Goal: Task Accomplishment & Management: Manage account settings

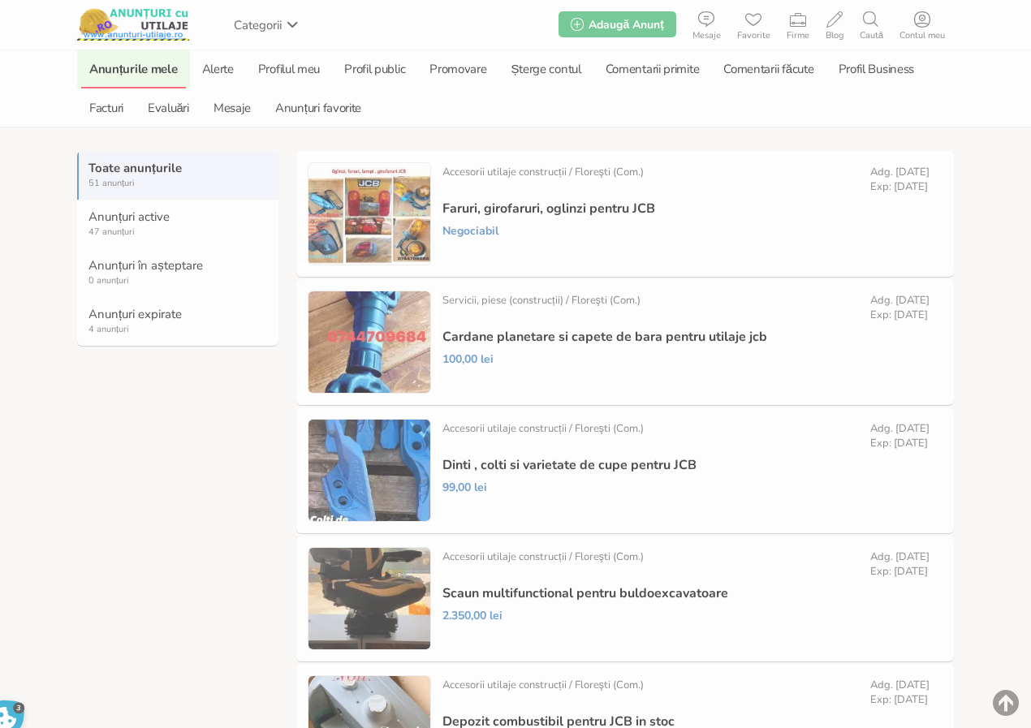
click at [147, 317] on strong "Anunțuri expirate" at bounding box center [178, 314] width 180 height 15
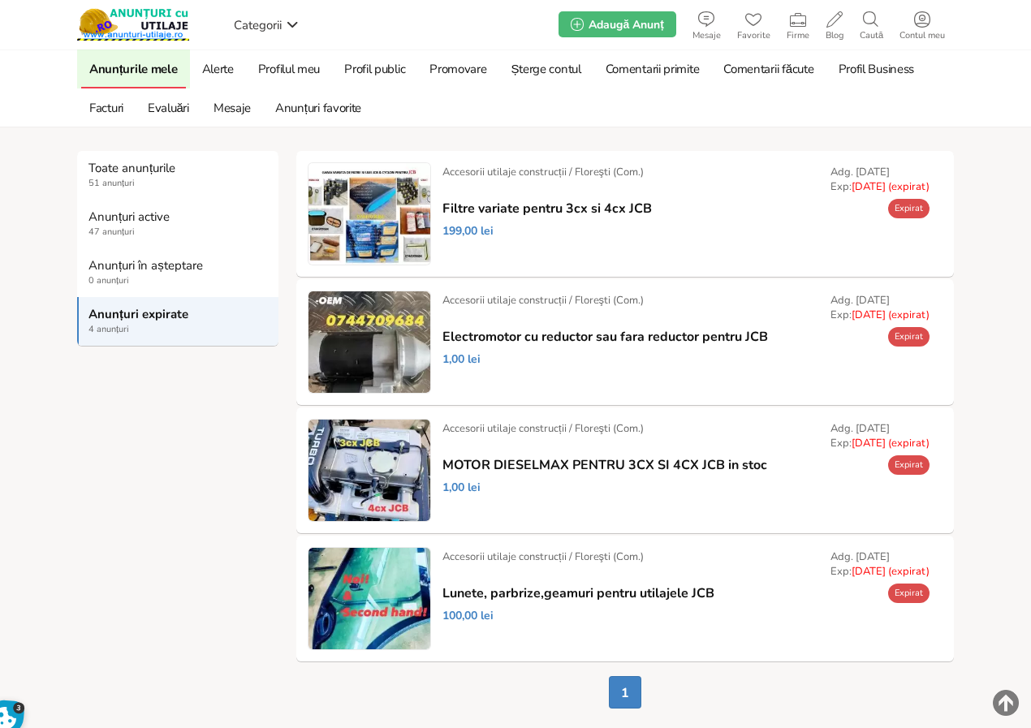
click at [0, 0] on link "Prelungește" at bounding box center [0, 0] width 0 height 0
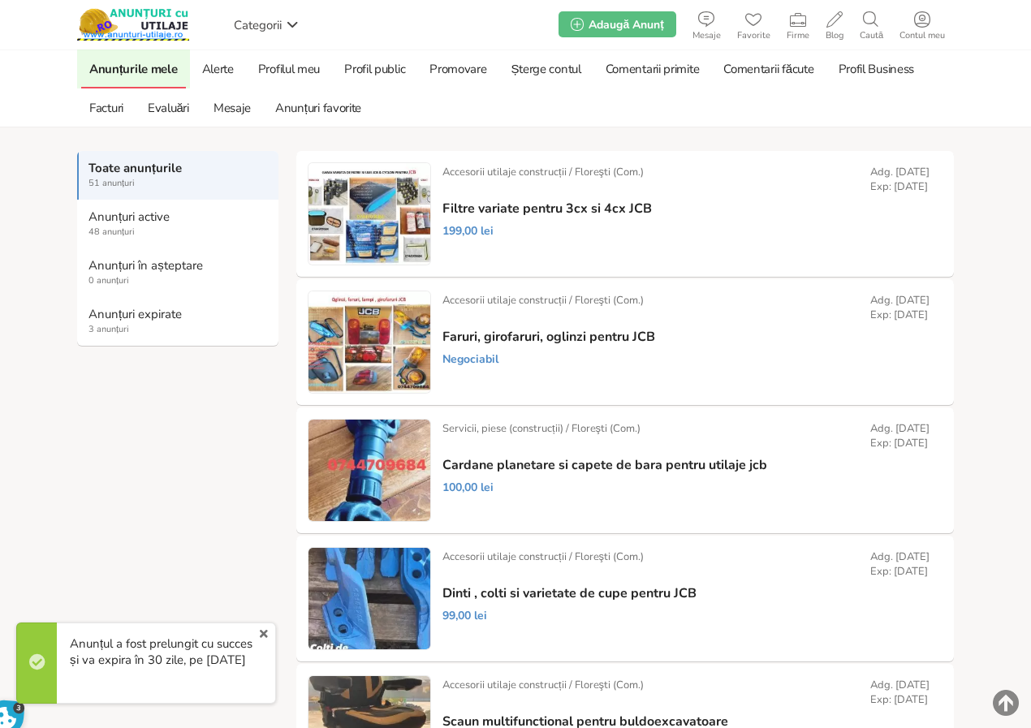
click at [162, 317] on strong "Anunțuri expirate" at bounding box center [178, 314] width 180 height 15
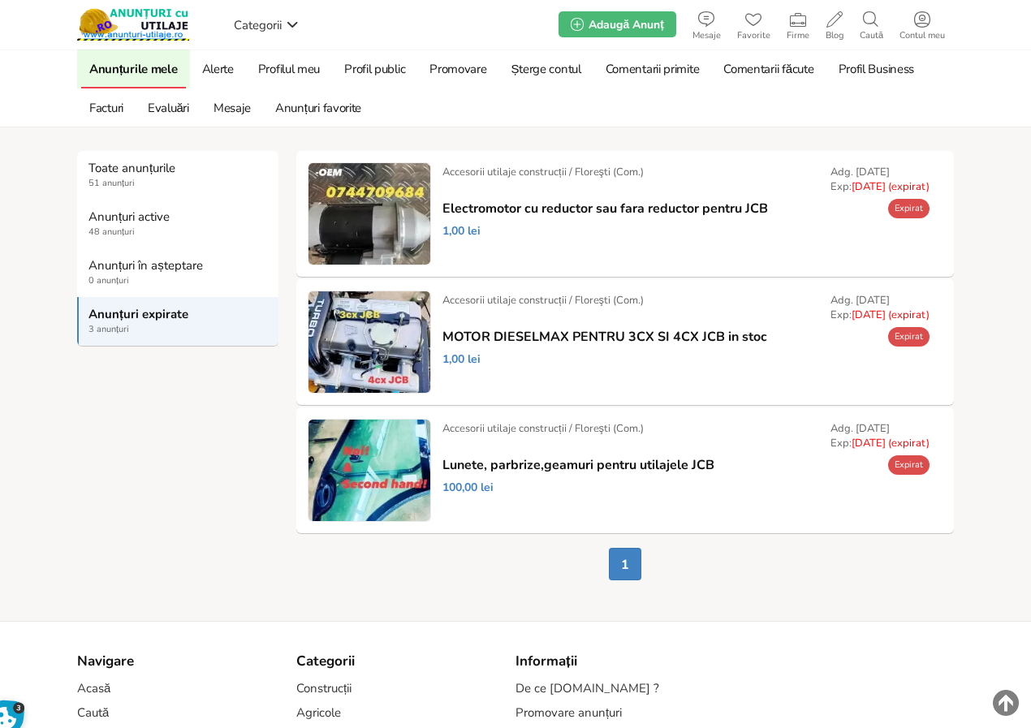
click at [0, 0] on link "Prelungește" at bounding box center [0, 0] width 0 height 0
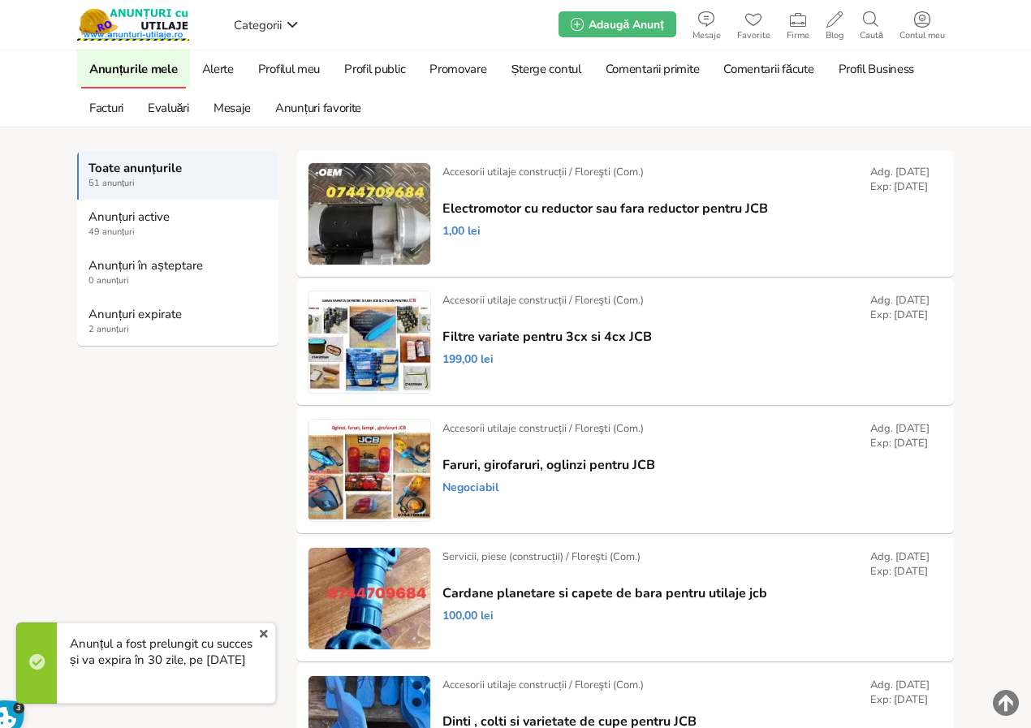
click at [139, 317] on strong "Anunțuri expirate" at bounding box center [178, 314] width 180 height 15
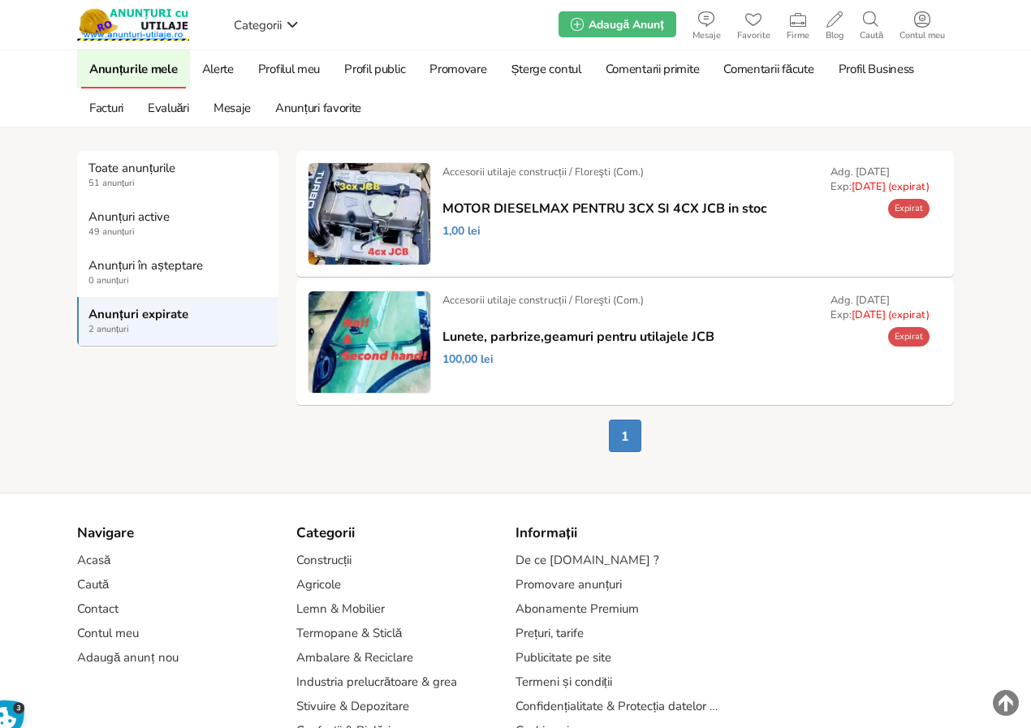
click at [0, 0] on link "Prelungește" at bounding box center [0, 0] width 0 height 0
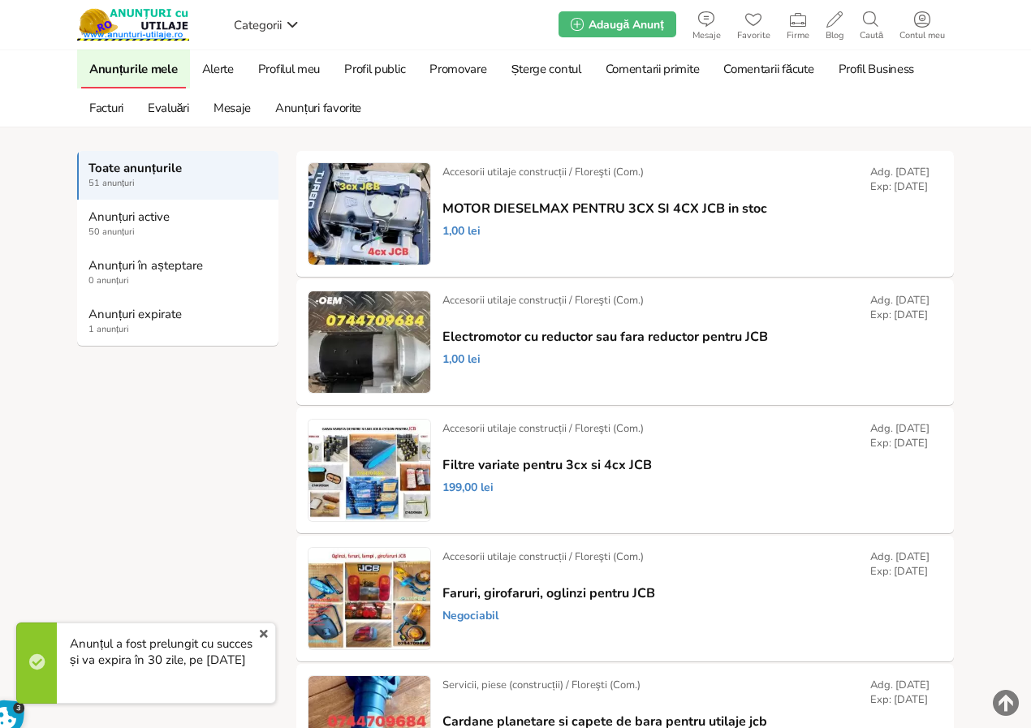
click at [132, 312] on strong "Anunțuri expirate" at bounding box center [178, 314] width 180 height 15
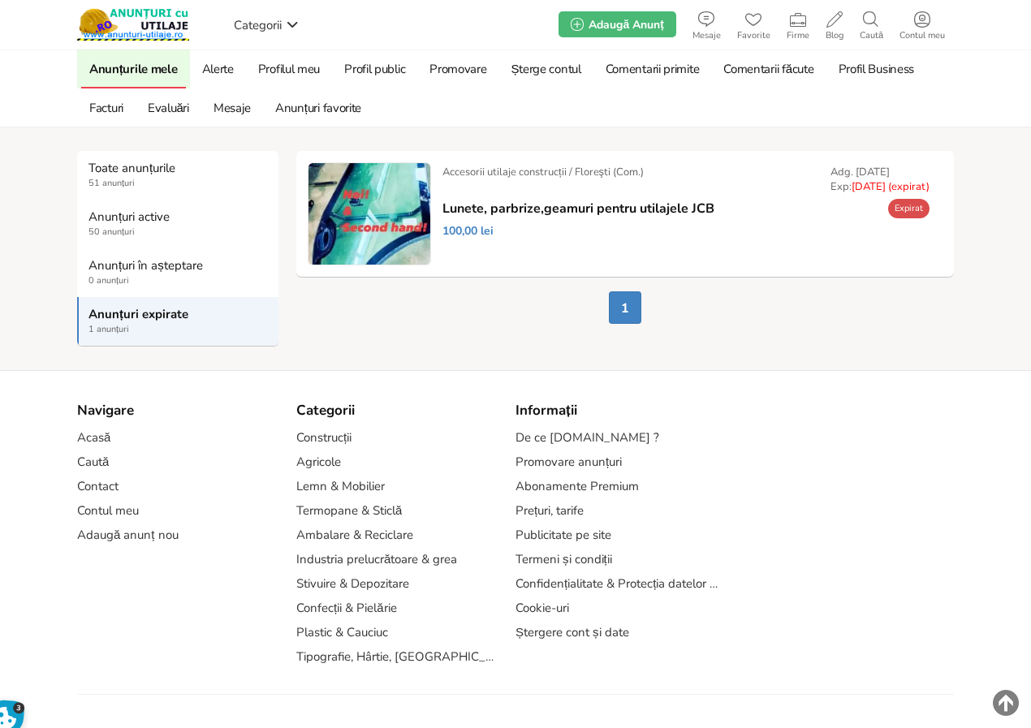
click at [0, 0] on link "Prelungește" at bounding box center [0, 0] width 0 height 0
